Goal: Task Accomplishment & Management: Manage account settings

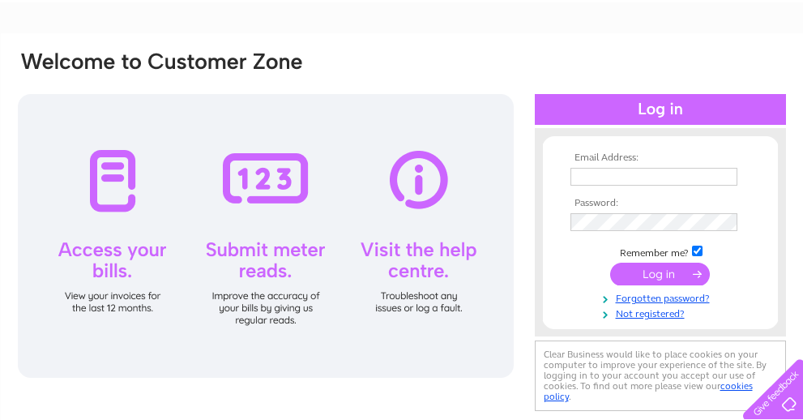
scroll to position [40, 0]
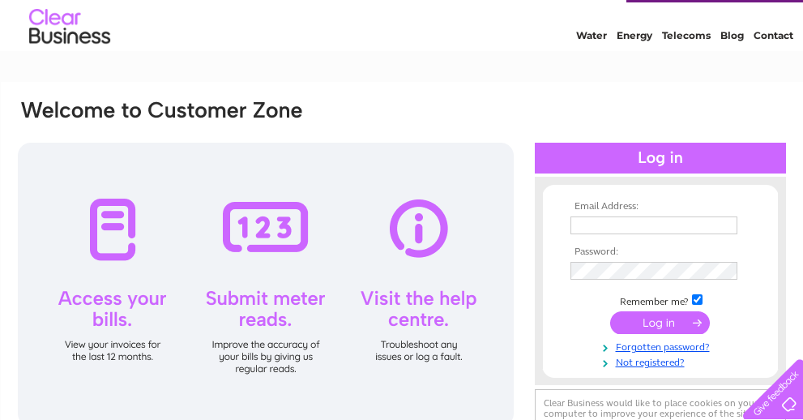
type input "[PERSON_NAME][EMAIL_ADDRESS][DOMAIN_NAME]"
click at [677, 323] on input "submit" at bounding box center [660, 322] width 100 height 23
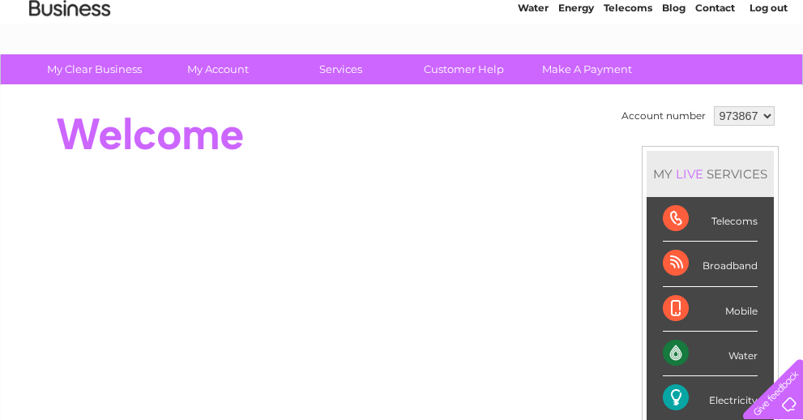
scroll to position [58, 0]
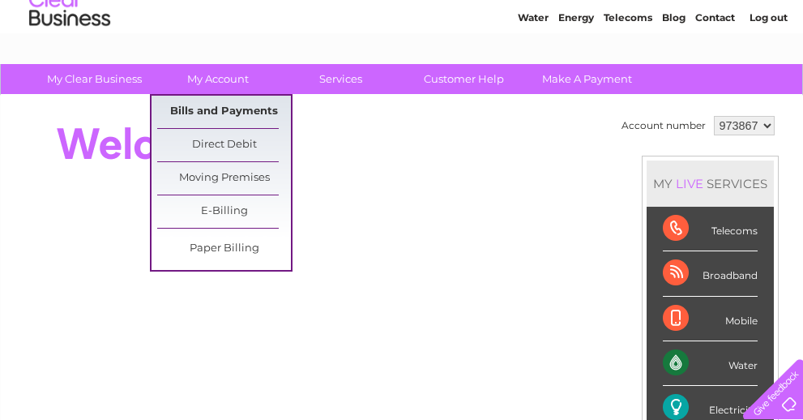
click at [229, 113] on link "Bills and Payments" at bounding box center [224, 112] width 134 height 32
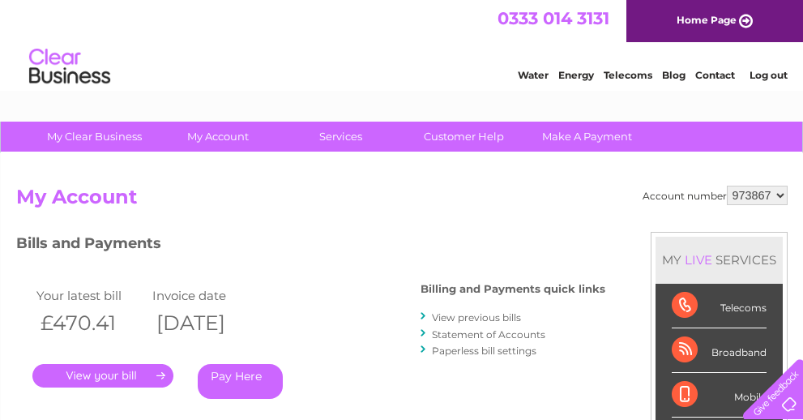
click at [579, 74] on link "Energy" at bounding box center [576, 75] width 36 height 12
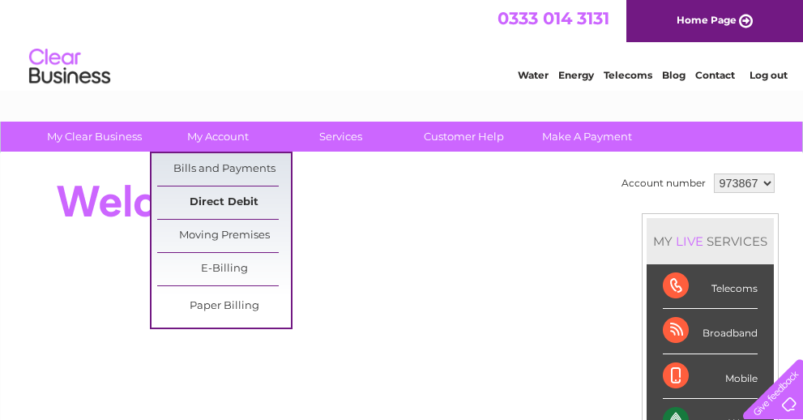
click at [183, 197] on link "Direct Debit" at bounding box center [224, 202] width 134 height 32
click at [216, 173] on link "Bills and Payments" at bounding box center [224, 169] width 134 height 32
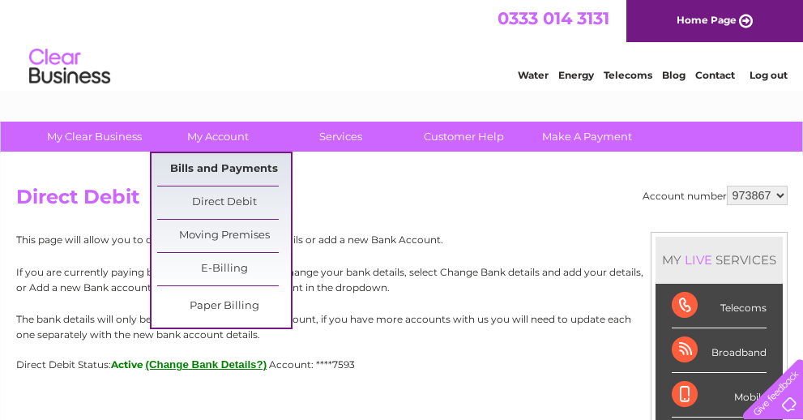
click at [243, 173] on link "Bills and Payments" at bounding box center [224, 169] width 134 height 32
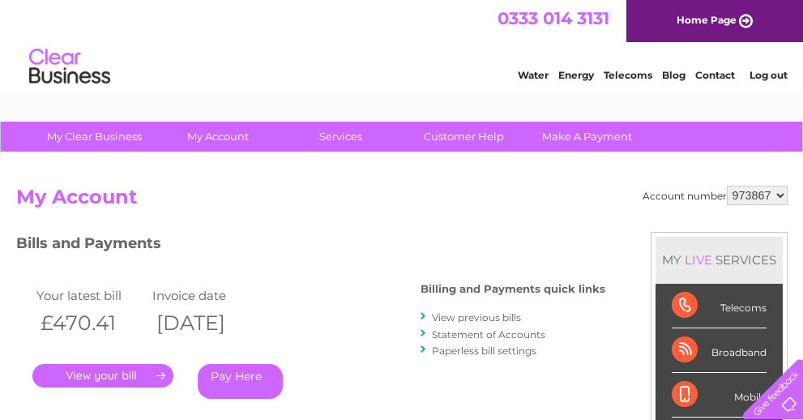
click at [319, 208] on h2 "My Account" at bounding box center [402, 201] width 772 height 31
click at [359, 243] on h3 "Bills and Payments" at bounding box center [310, 246] width 589 height 28
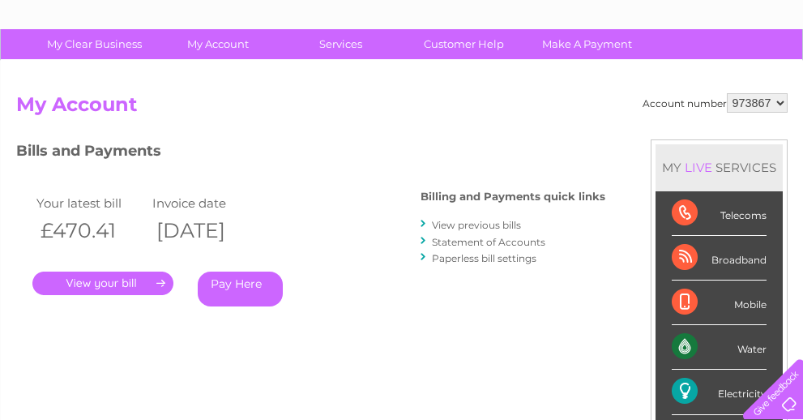
scroll to position [81, 0]
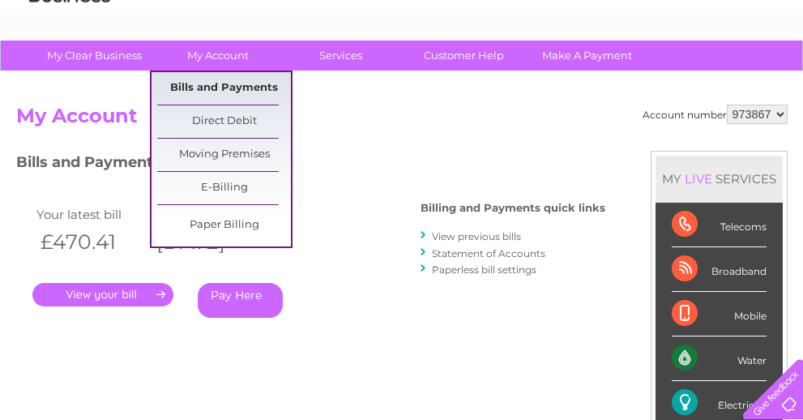
click at [214, 88] on link "Bills and Payments" at bounding box center [224, 88] width 134 height 32
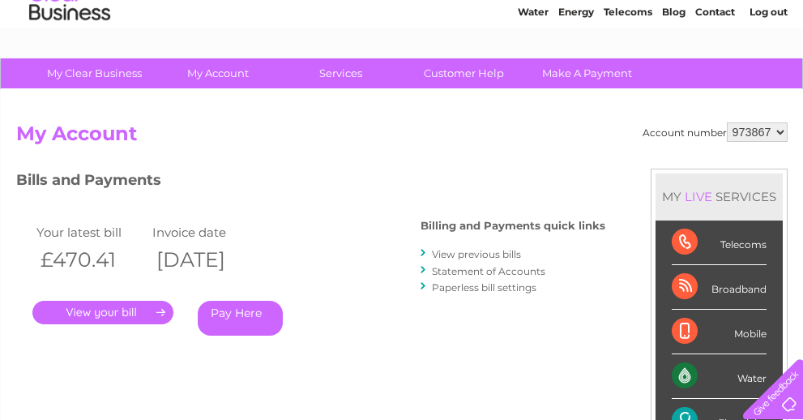
scroll to position [81, 0]
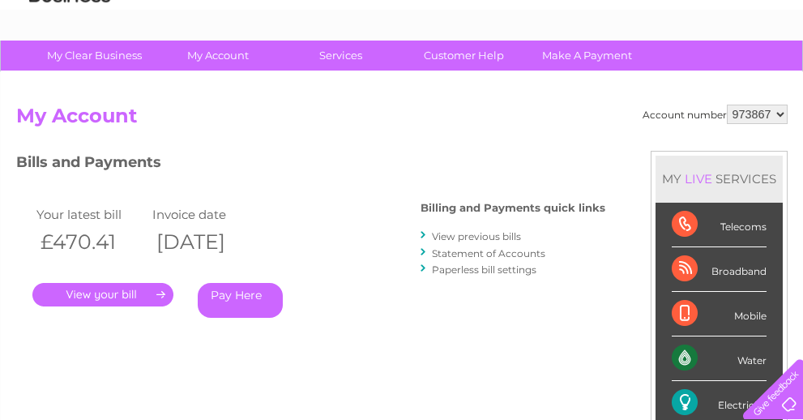
click at [489, 237] on link "View previous bills" at bounding box center [476, 236] width 89 height 12
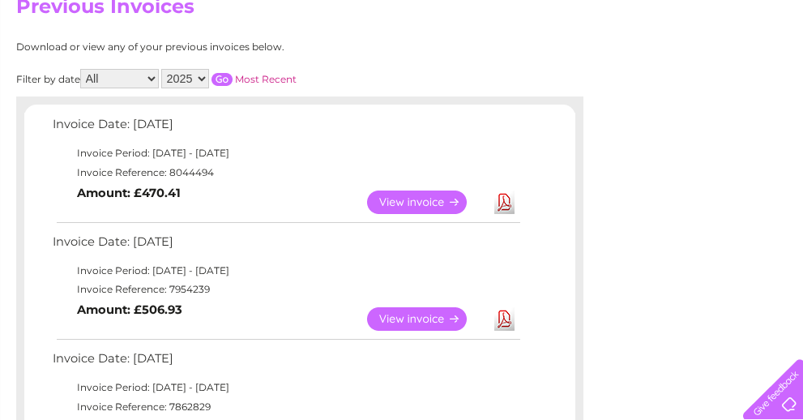
scroll to position [162, 0]
